Goal: Navigation & Orientation: Understand site structure

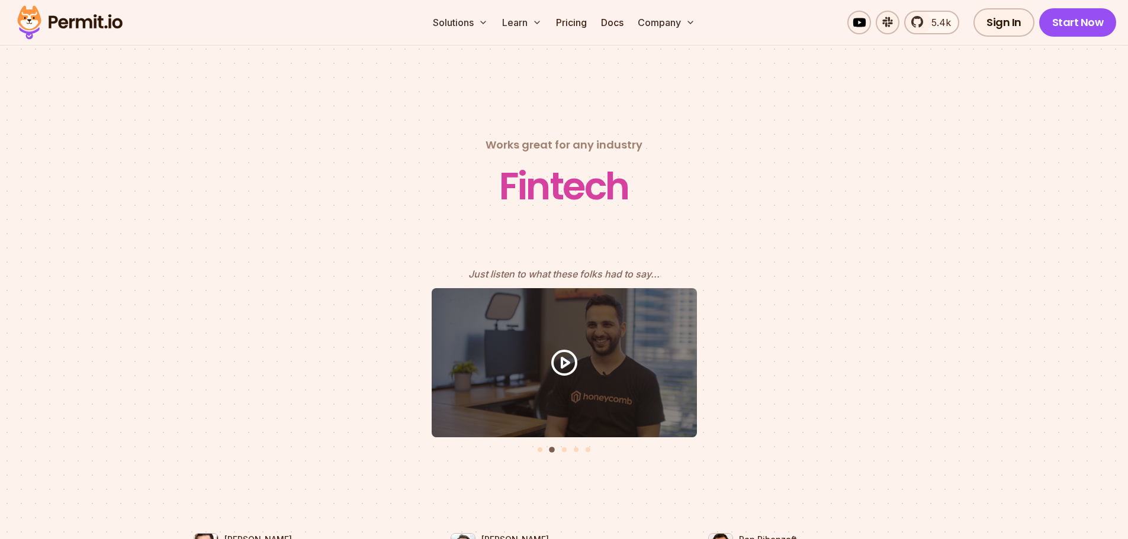
scroll to position [5092, 0]
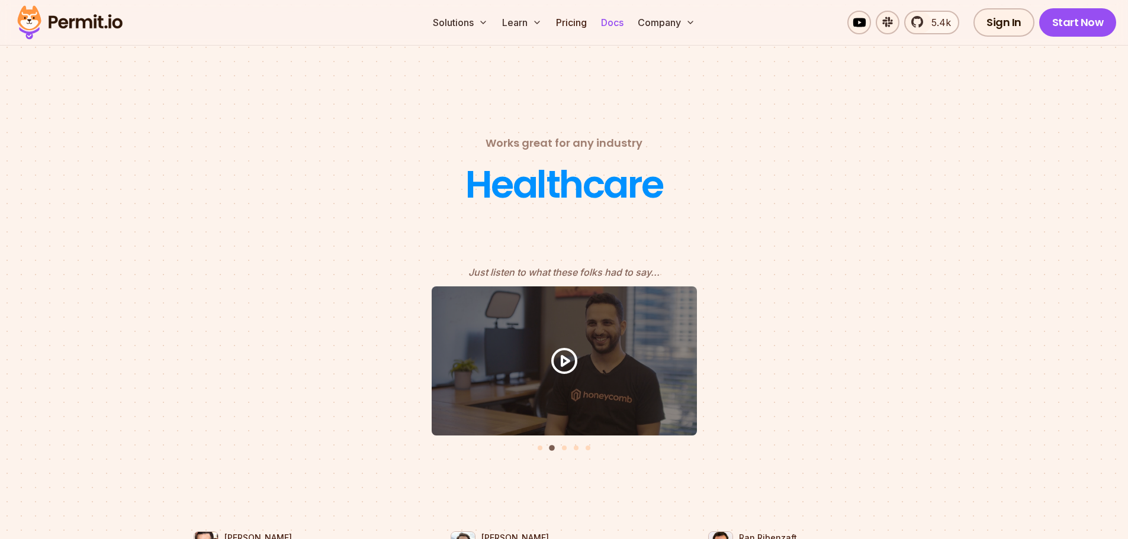
click at [617, 24] on link "Docs" at bounding box center [612, 23] width 32 height 24
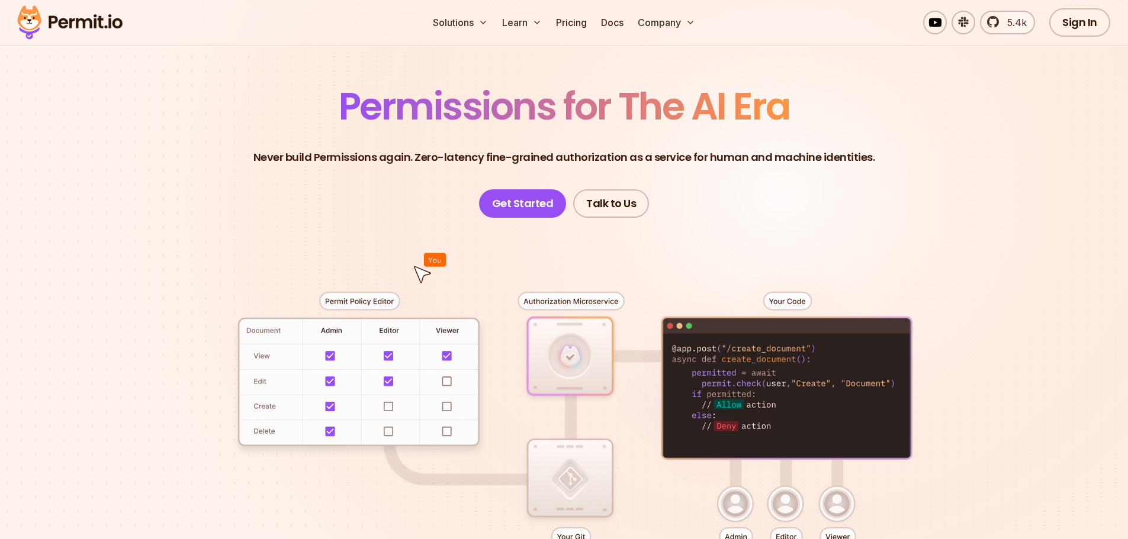
scroll to position [0, 0]
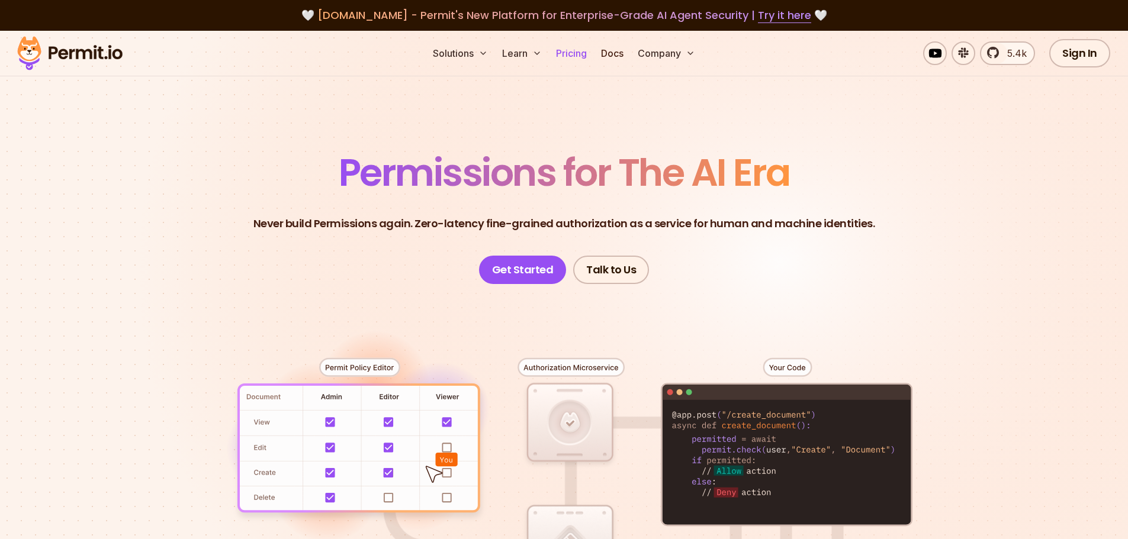
click at [573, 56] on link "Pricing" at bounding box center [571, 53] width 40 height 24
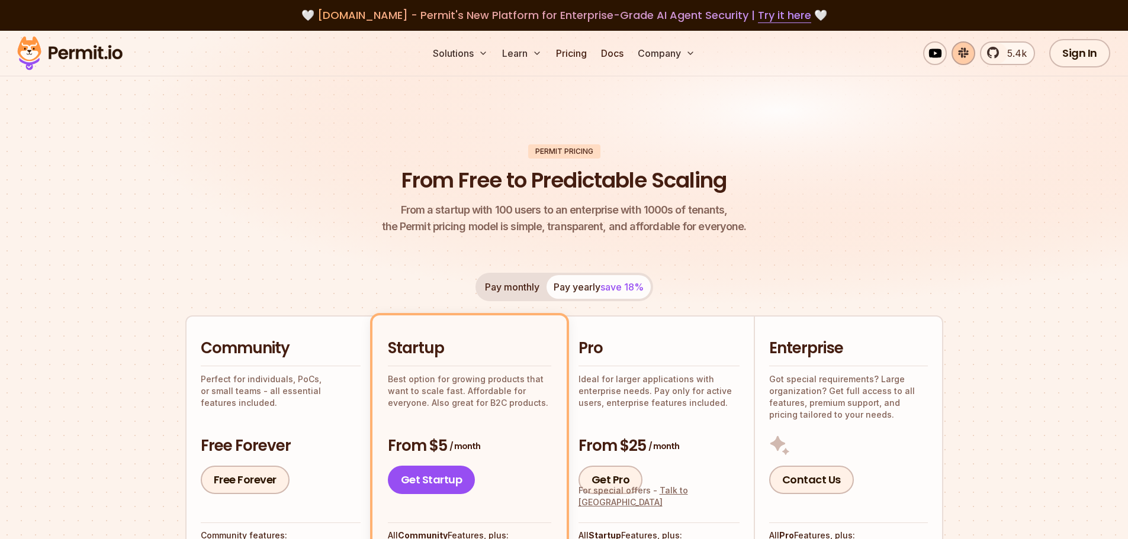
click at [965, 52] on link at bounding box center [964, 53] width 24 height 24
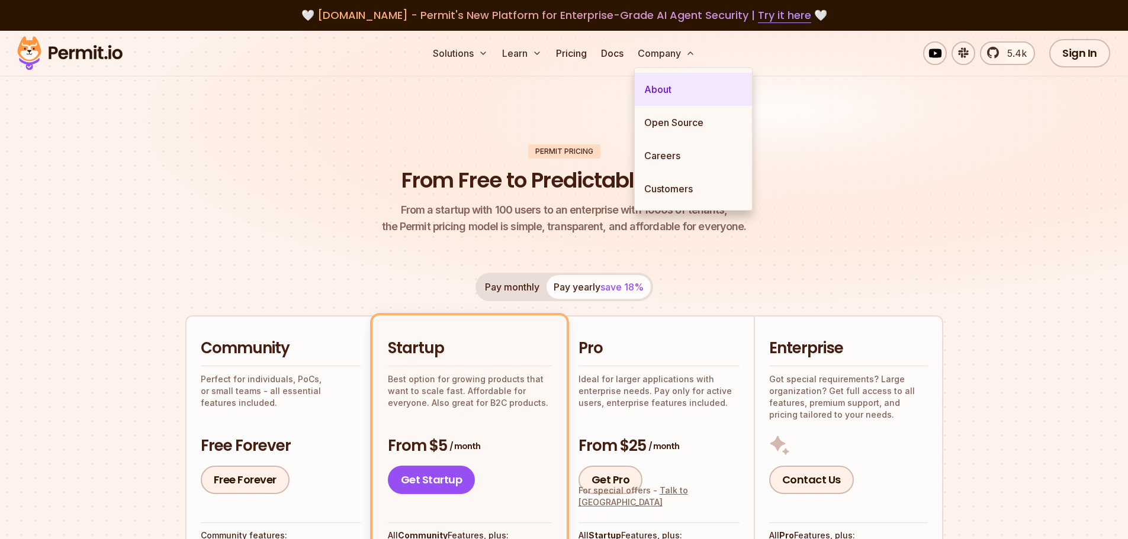
click at [694, 94] on link "About" at bounding box center [693, 89] width 117 height 33
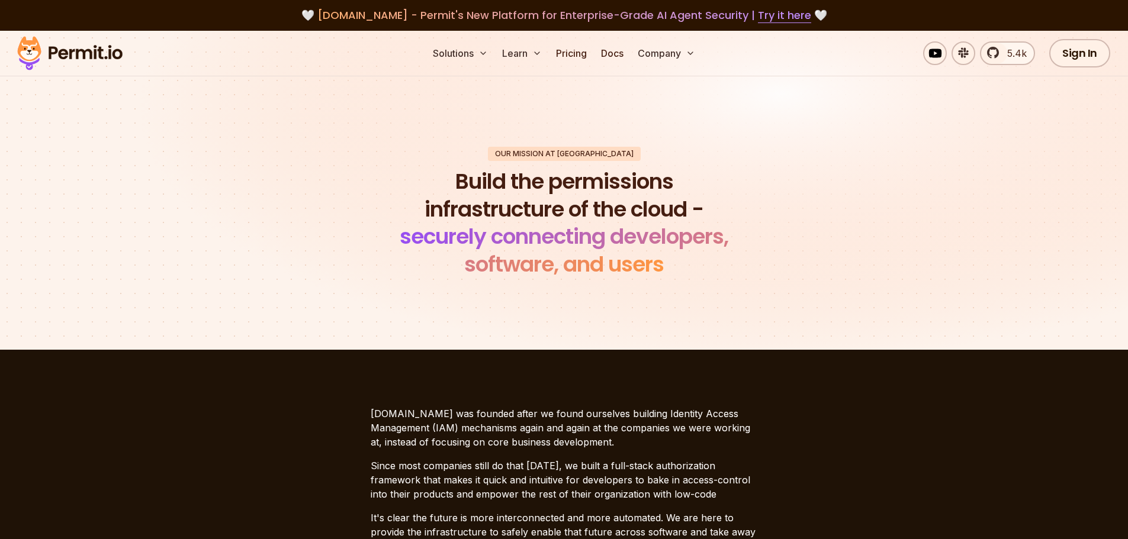
click at [69, 53] on img at bounding box center [70, 53] width 116 height 40
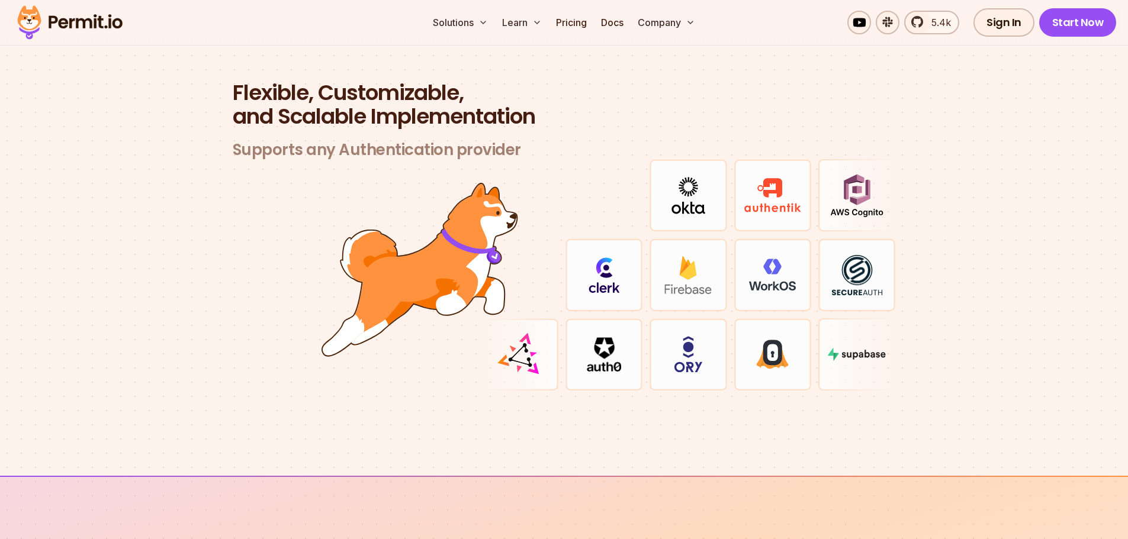
scroll to position [3612, 0]
